Goal: Transaction & Acquisition: Purchase product/service

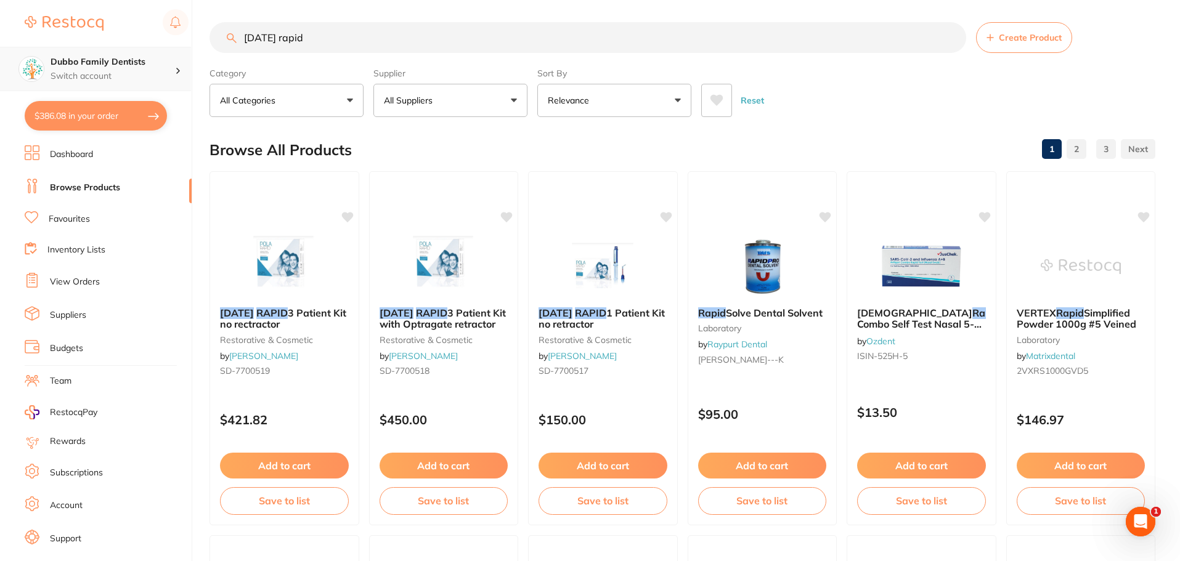
scroll to position [1, 0]
drag, startPoint x: 328, startPoint y: 39, endPoint x: 134, endPoint y: 48, distance: 193.6
click at [134, 48] on div "$386.08 Dubbo Family Dentists Switch account Dubbo Family Dentists $386.08 in y…" at bounding box center [590, 278] width 1180 height 561
type input "paper cup"
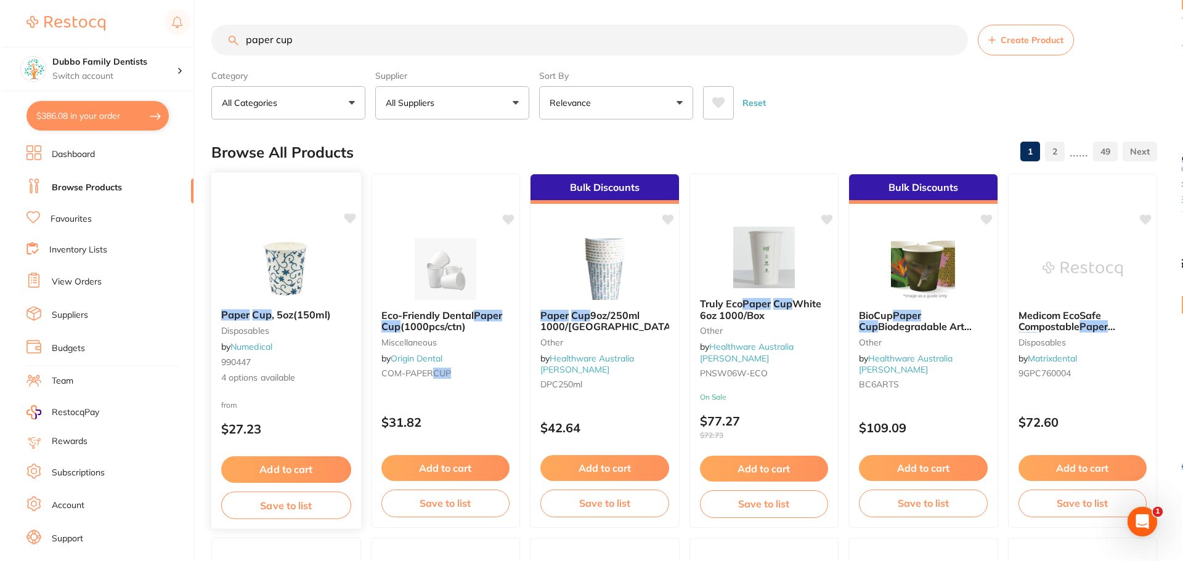
scroll to position [0, 0]
click at [272, 256] on img at bounding box center [284, 268] width 81 height 62
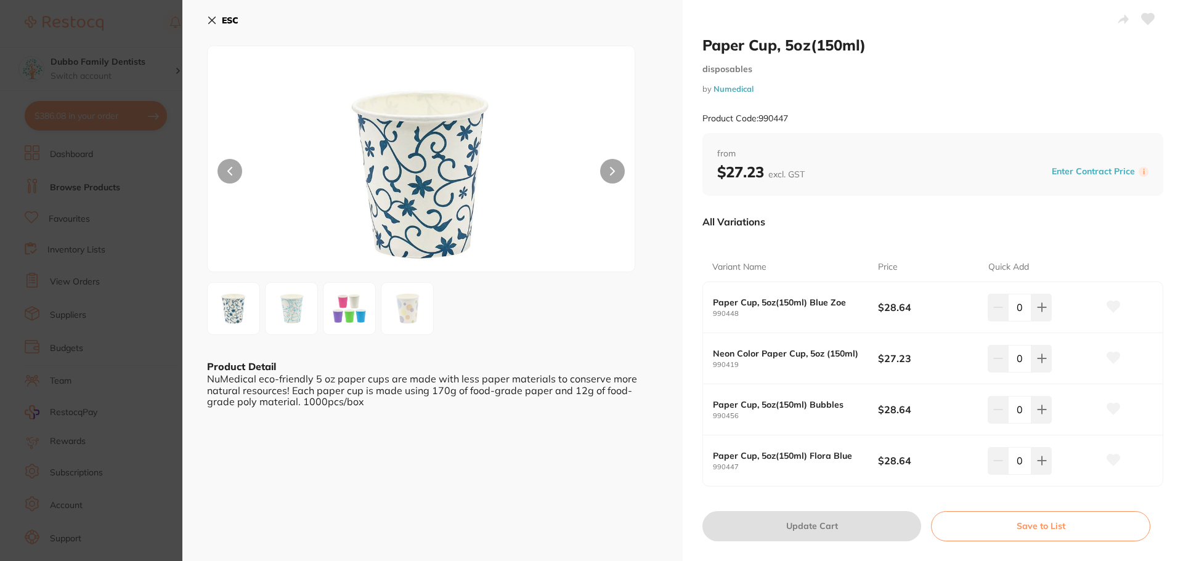
click at [289, 401] on div "NuMedical eco-friendly 5 oz paper cups are made with less paper materials to co…" at bounding box center [432, 390] width 451 height 34
click at [352, 316] on img at bounding box center [349, 308] width 44 height 44
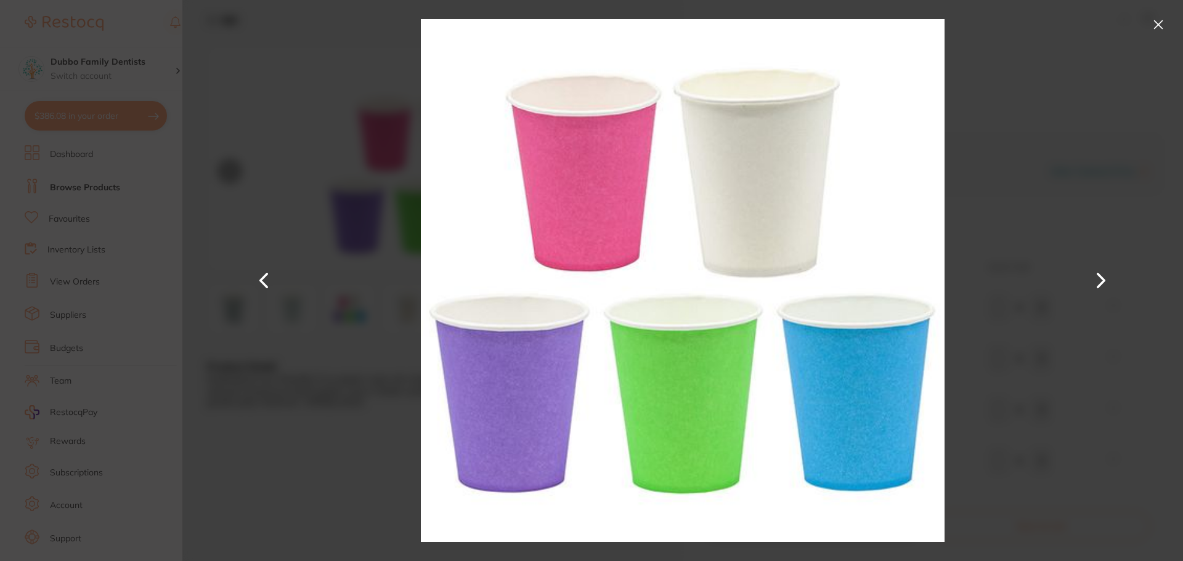
click at [1156, 20] on button at bounding box center [1158, 25] width 20 height 20
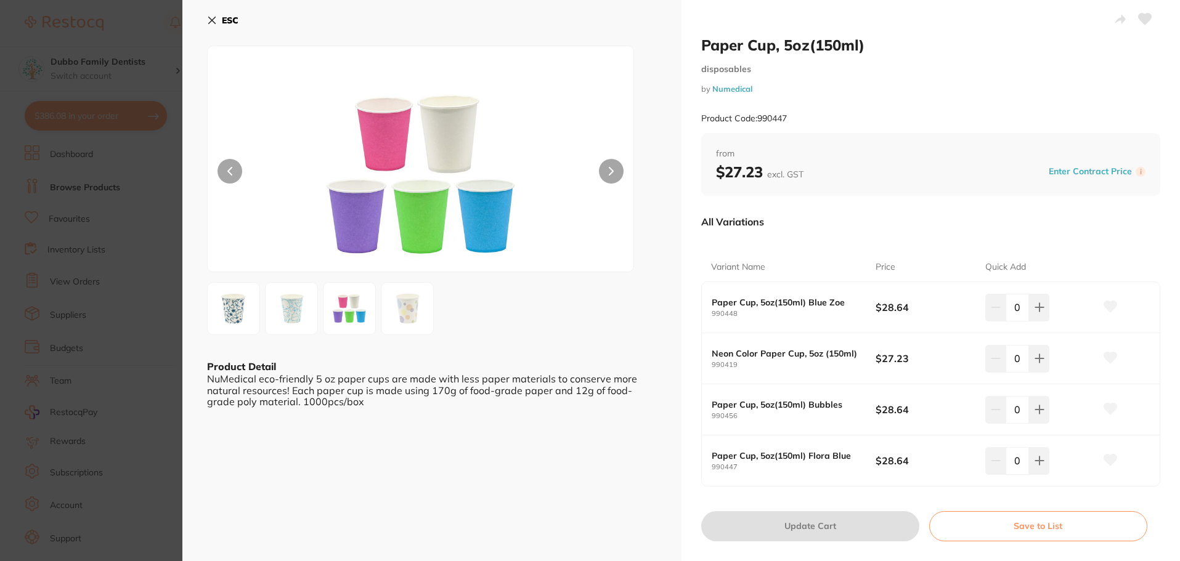
click at [419, 304] on img at bounding box center [407, 308] width 44 height 44
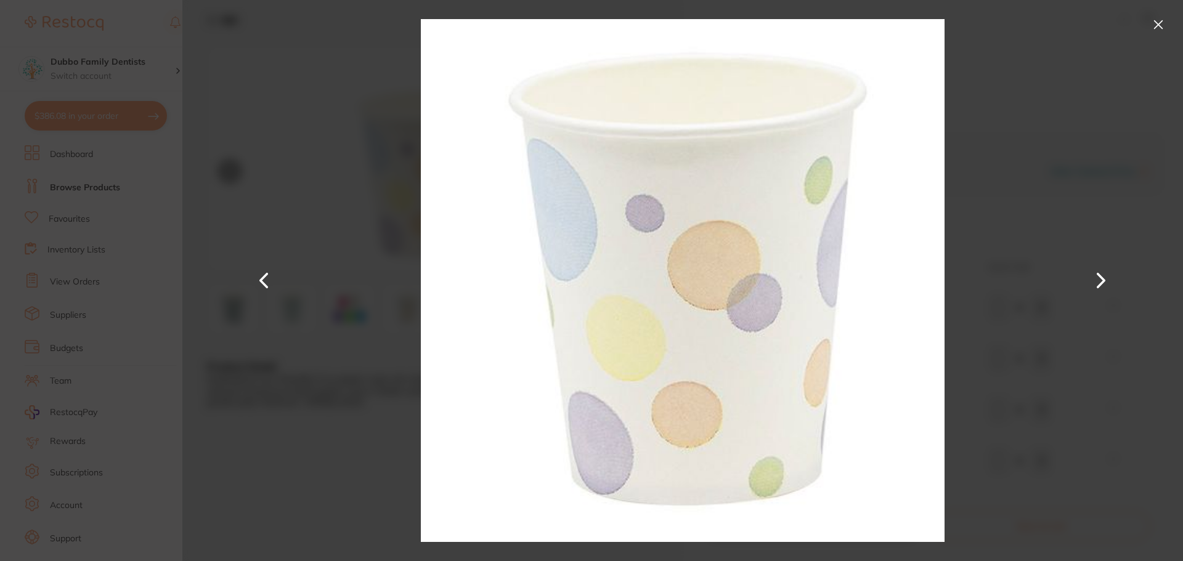
click at [1148, 23] on button at bounding box center [1158, 25] width 20 height 20
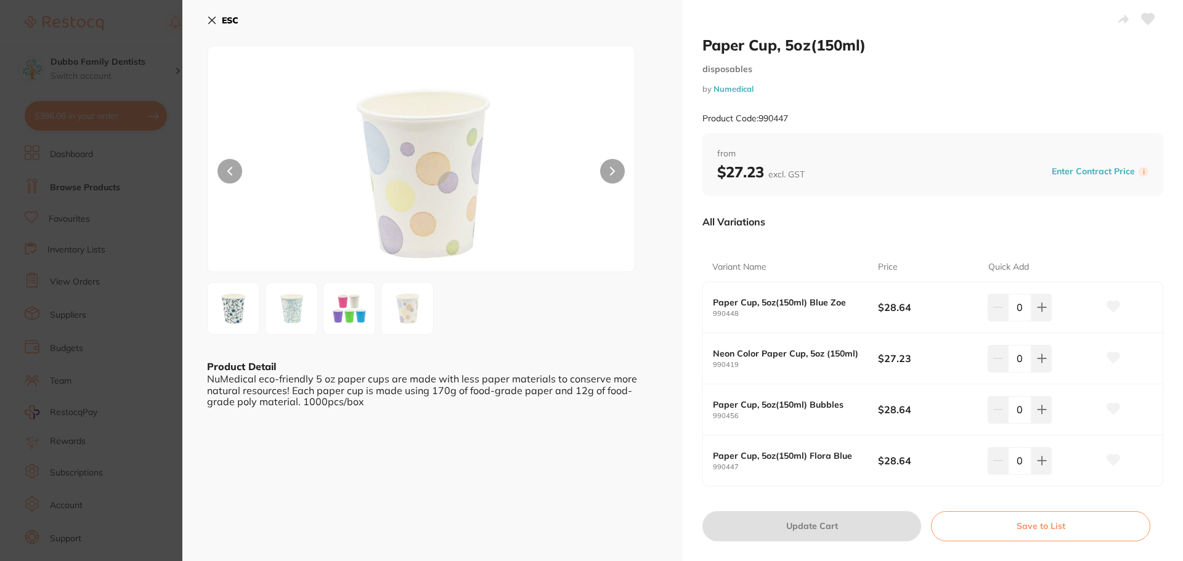
click at [141, 248] on section "Paper Cup, 5oz(150ml) disposables by Numedical Product Code: 990447 ESC Product…" at bounding box center [591, 280] width 1183 height 561
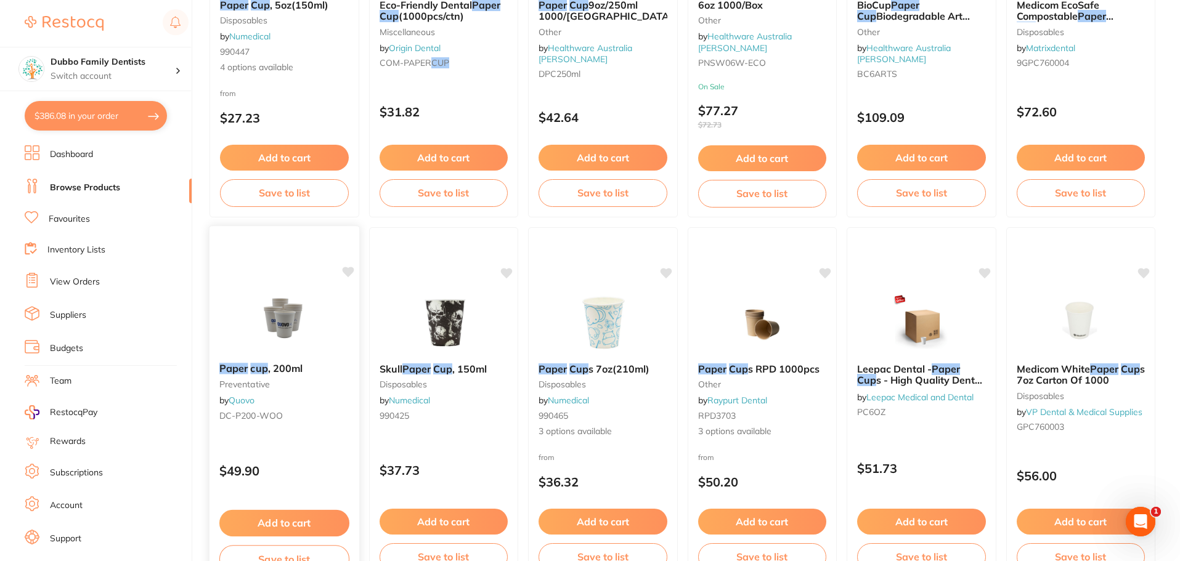
scroll to position [2, 0]
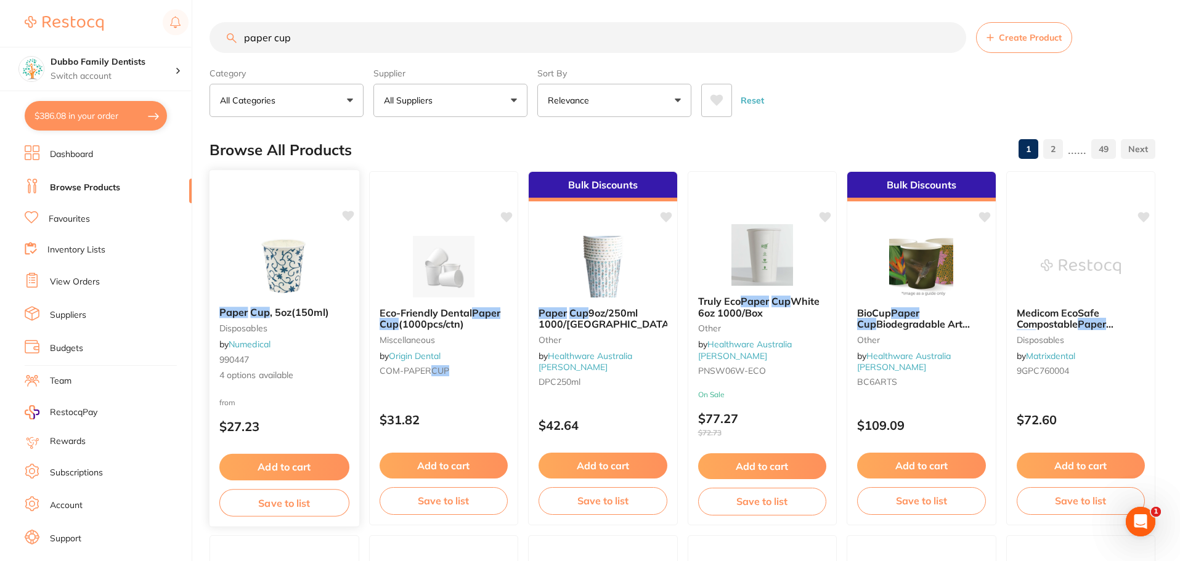
click at [292, 286] on img at bounding box center [284, 266] width 81 height 62
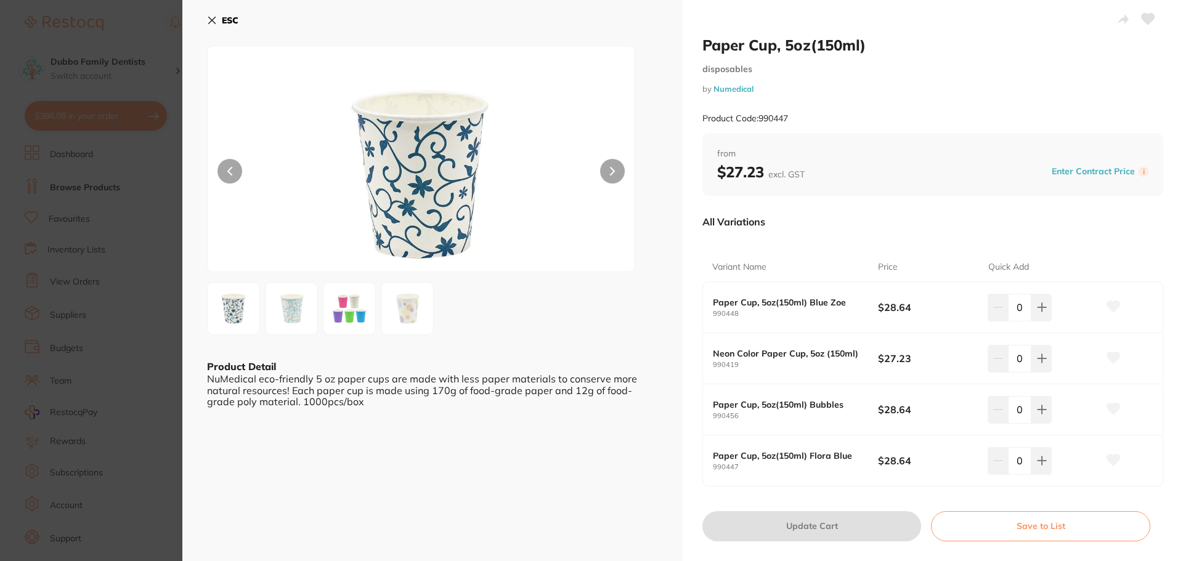
click at [339, 316] on img at bounding box center [349, 308] width 44 height 44
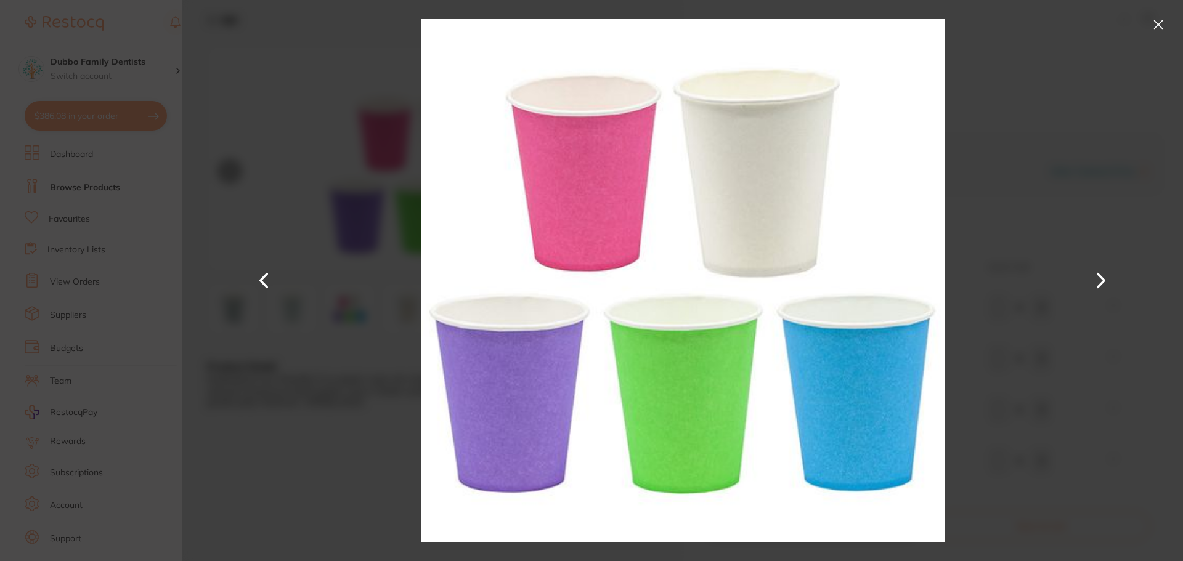
click at [1161, 24] on button at bounding box center [1158, 25] width 20 height 20
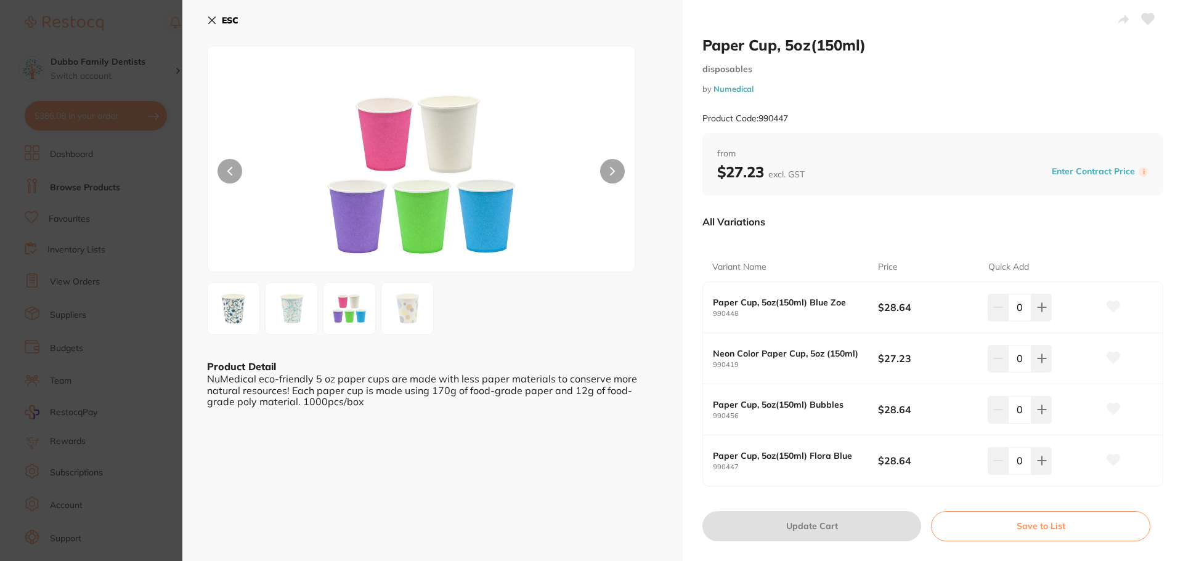
click at [83, 364] on section "Paper Cup, 5oz(150ml) disposables by Numedical Product Code: 990447 ESC Product…" at bounding box center [591, 280] width 1183 height 561
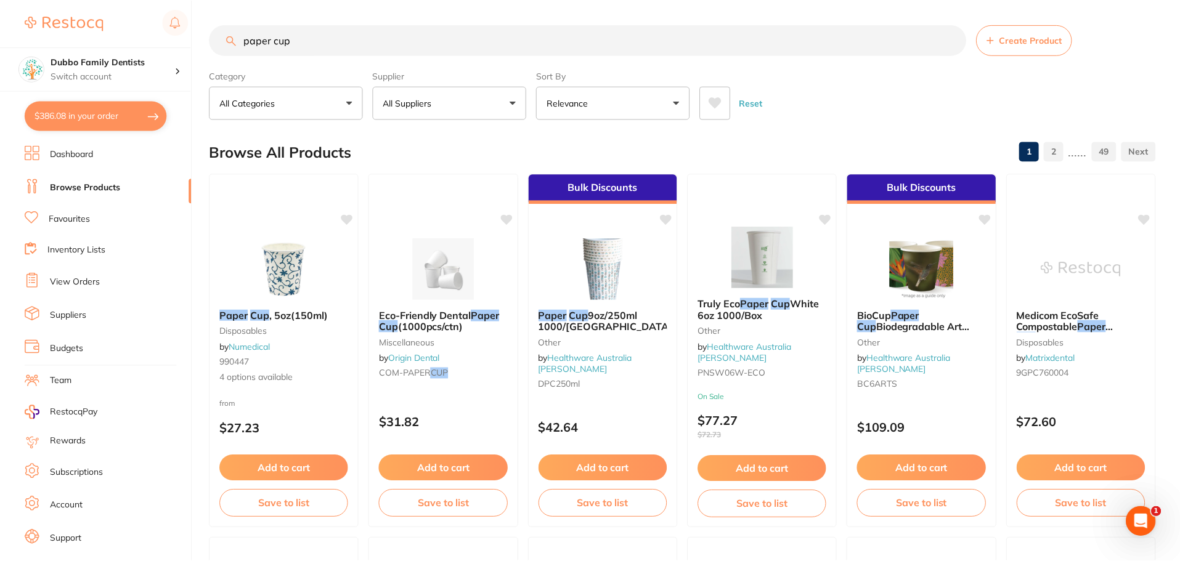
scroll to position [2, 0]
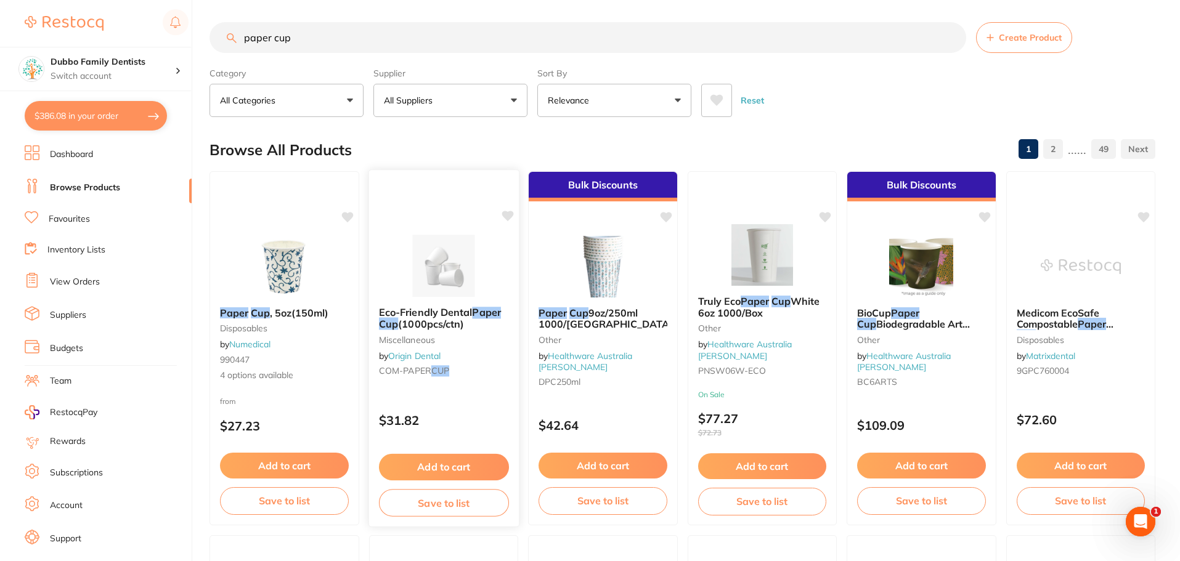
click at [457, 293] on img at bounding box center [443, 266] width 81 height 62
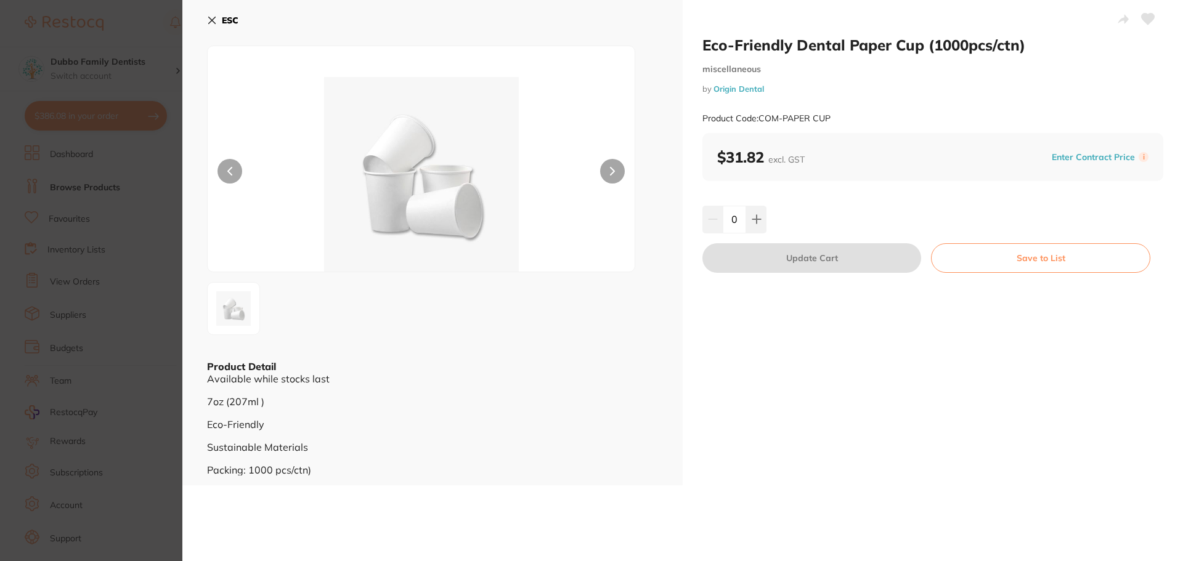
scroll to position [1, 0]
click at [757, 221] on icon at bounding box center [756, 219] width 10 height 10
type input "1"
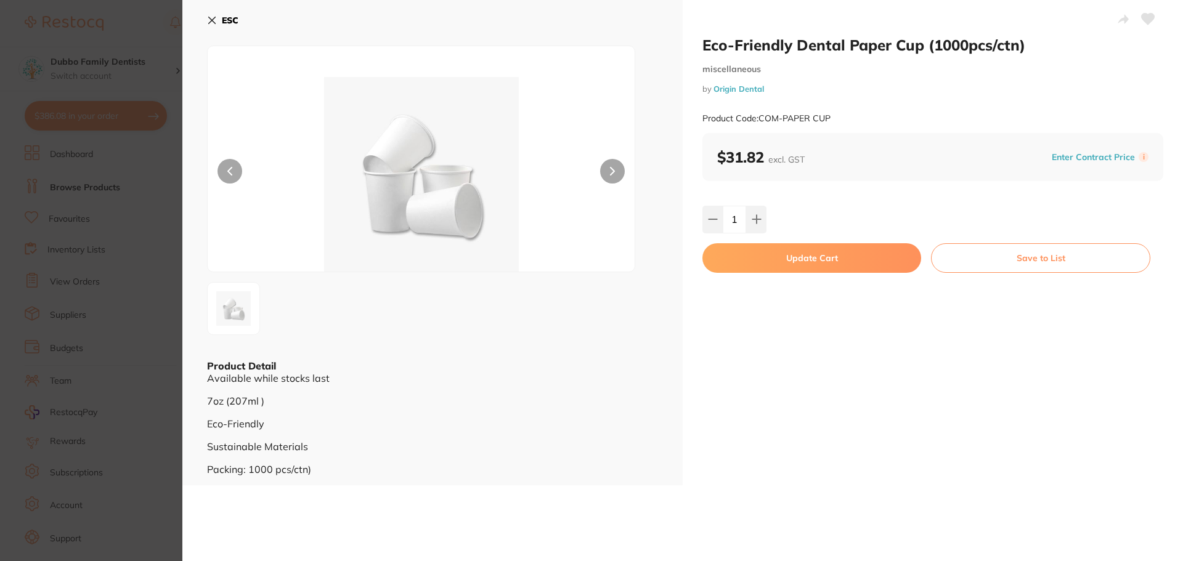
click at [806, 257] on button "Update Cart" at bounding box center [811, 258] width 219 height 30
checkbox input "false"
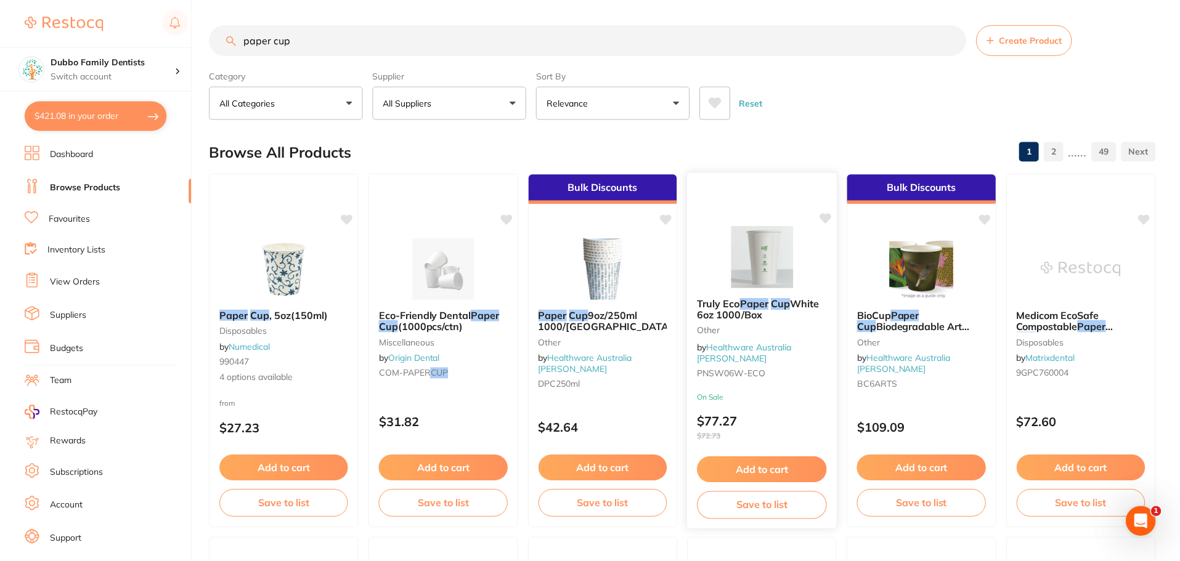
scroll to position [2, 0]
